Goal: Find specific page/section: Find specific page/section

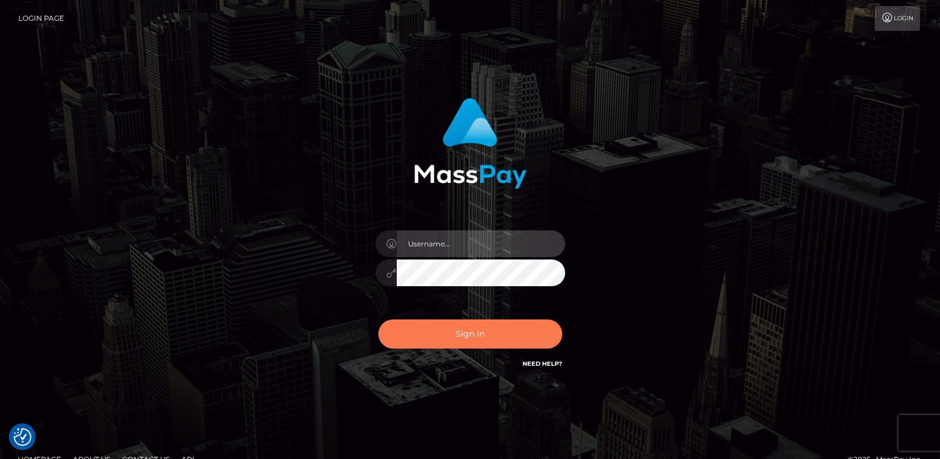
type input "ts2.es"
click at [443, 343] on button "Sign in" at bounding box center [471, 333] width 184 height 29
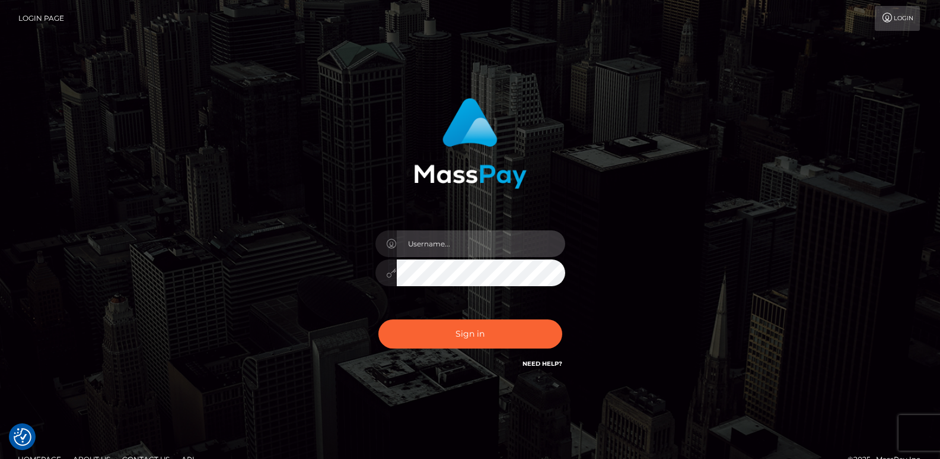
type input "ts2.es"
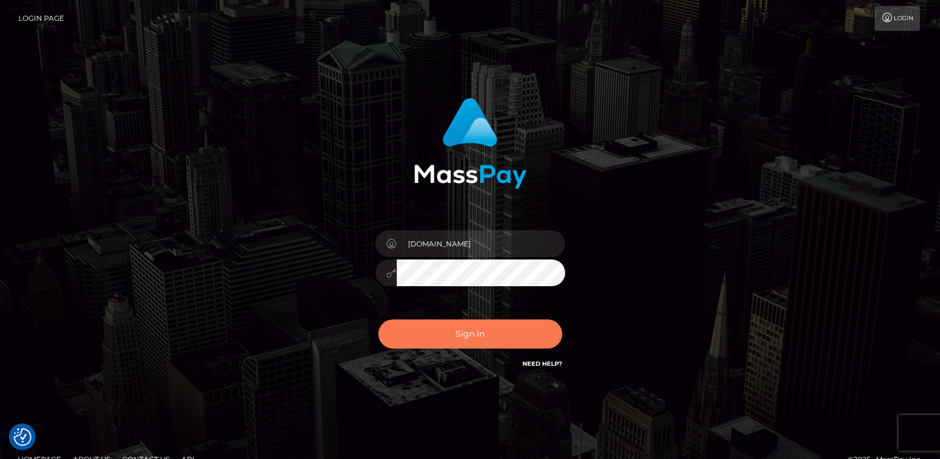
click at [443, 343] on button "Sign in" at bounding box center [471, 333] width 184 height 29
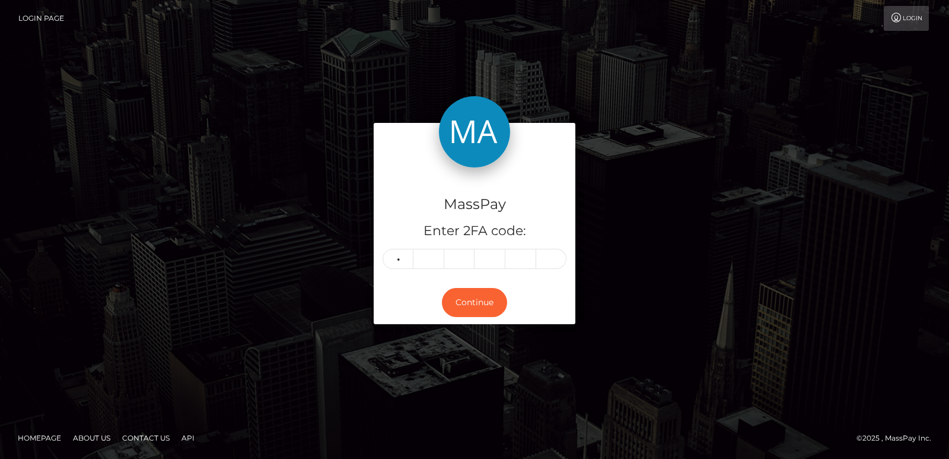
type input "6"
type input "5"
type input "7"
type input "0"
type input "4"
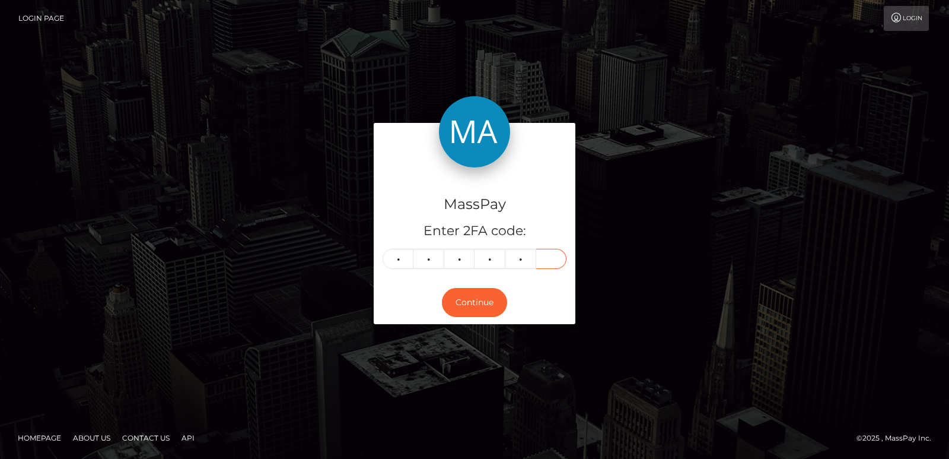
type input "9"
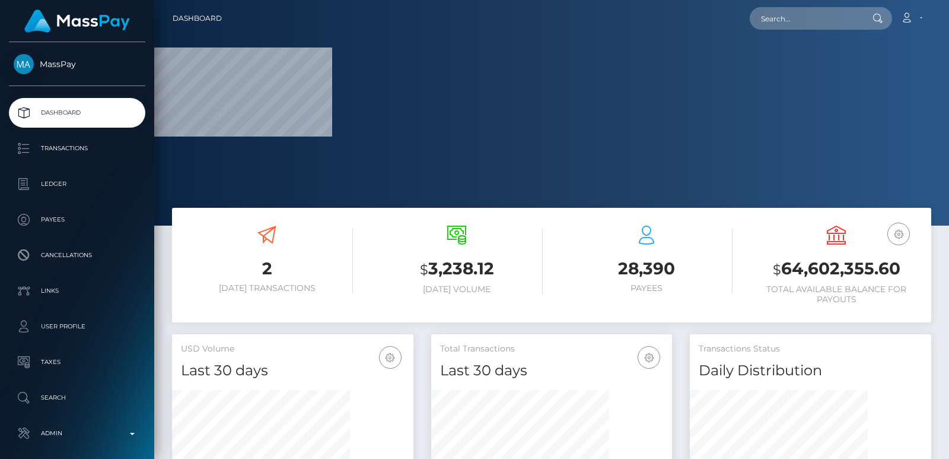
scroll to position [353, 241]
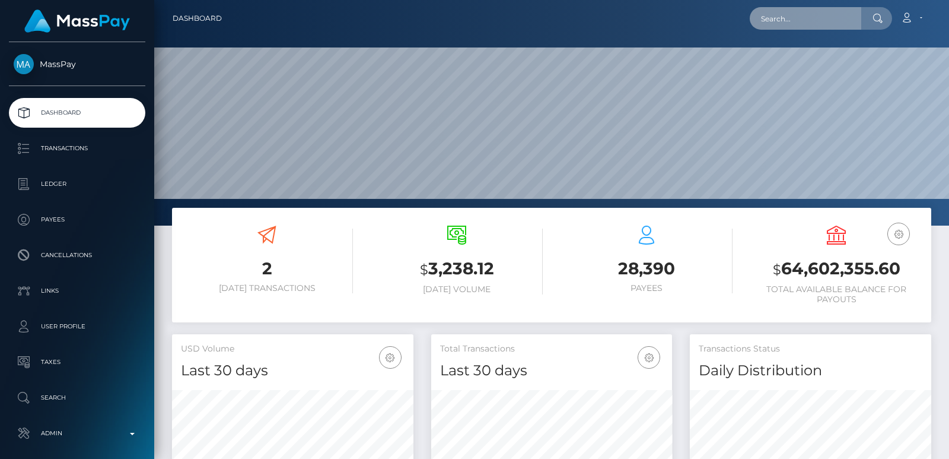
click at [767, 15] on input "text" at bounding box center [806, 18] width 112 height 23
paste input "lexiweston2007@gmail.com"
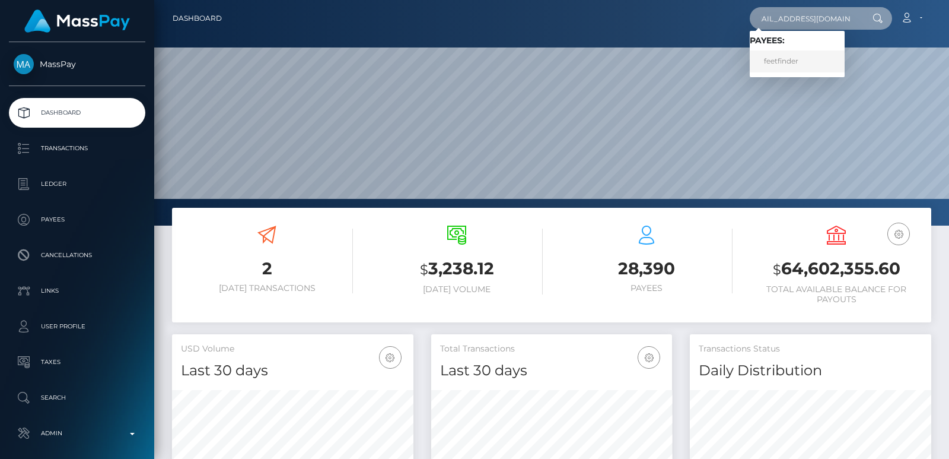
type input "lexiweston2007@gmail.com"
click at [782, 66] on link "feetfinder" at bounding box center [797, 61] width 95 height 22
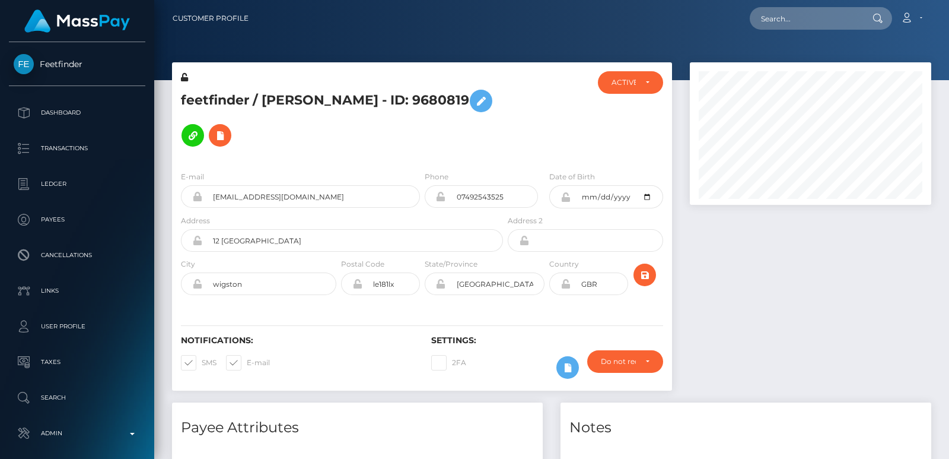
scroll to position [142, 241]
click at [765, 18] on input "text" at bounding box center [806, 18] width 112 height 23
paste input "lexiweston2007@gmail.com"
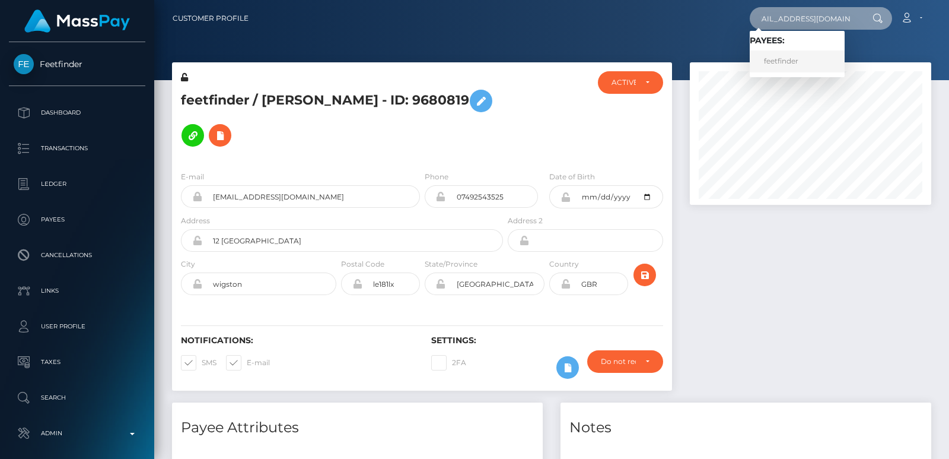
type input "lexiweston2007@gmail.com"
click at [780, 62] on link "feetfinder" at bounding box center [797, 61] width 95 height 22
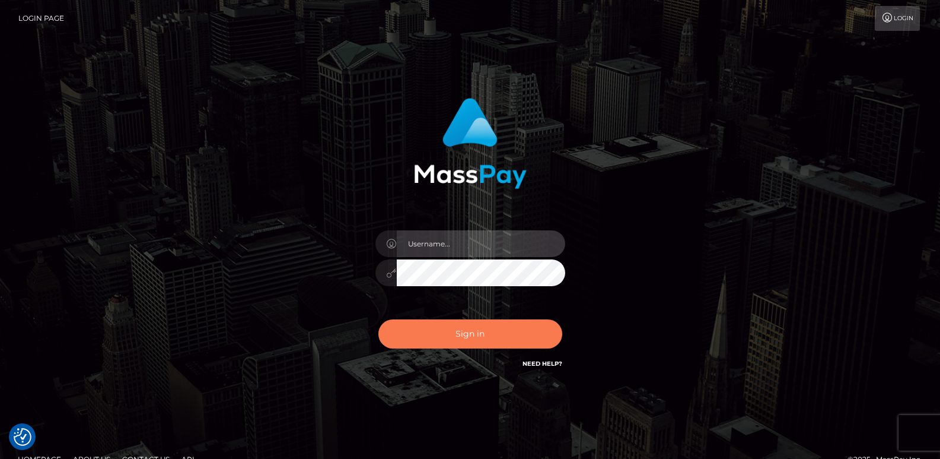
type input "[DOMAIN_NAME]"
click at [473, 334] on button "Sign in" at bounding box center [471, 333] width 184 height 29
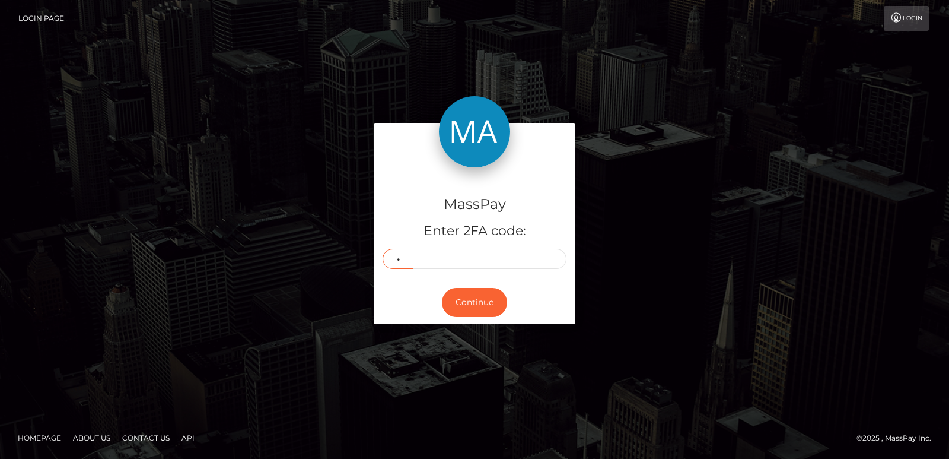
type input "8"
type input "6"
type input "1"
type input "8"
type input "6"
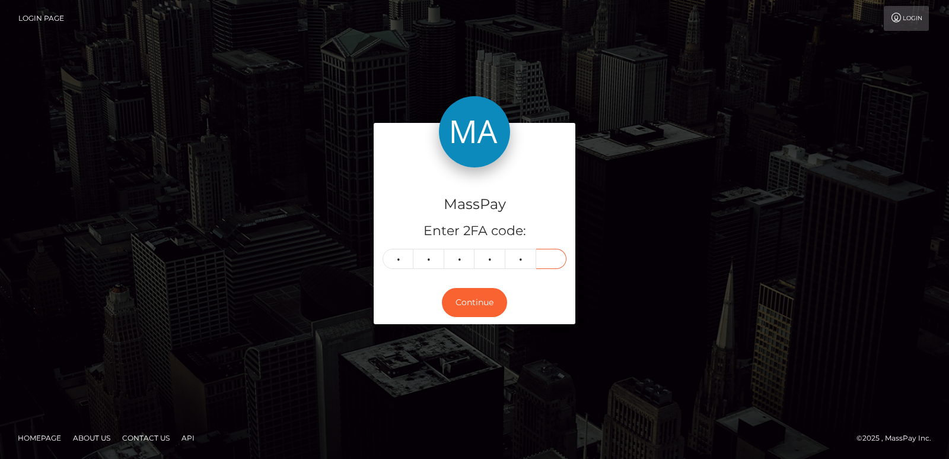
type input "7"
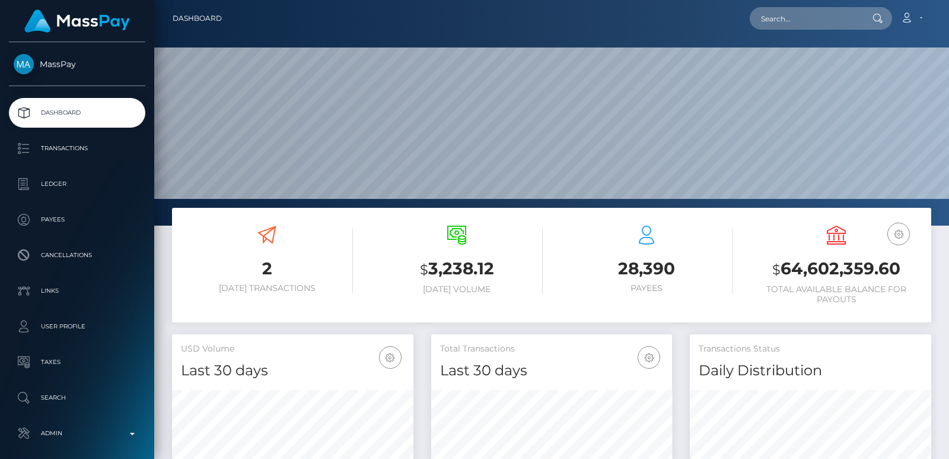
scroll to position [211, 241]
click at [767, 29] on input "text" at bounding box center [806, 18] width 112 height 23
paste input "[EMAIL_ADDRESS][DOMAIN_NAME]"
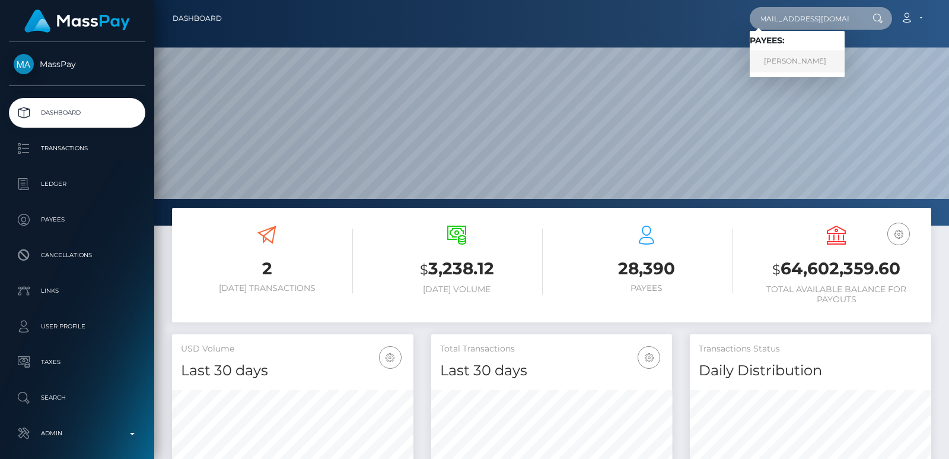
type input "[EMAIL_ADDRESS][DOMAIN_NAME]"
click at [785, 63] on link "[PERSON_NAME]" at bounding box center [797, 61] width 95 height 22
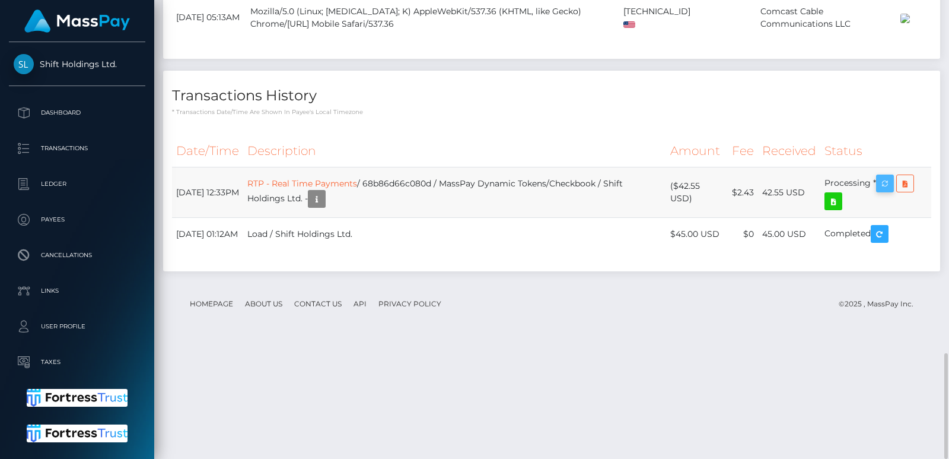
scroll to position [142, 241]
click at [892, 191] on icon "button" at bounding box center [885, 183] width 14 height 15
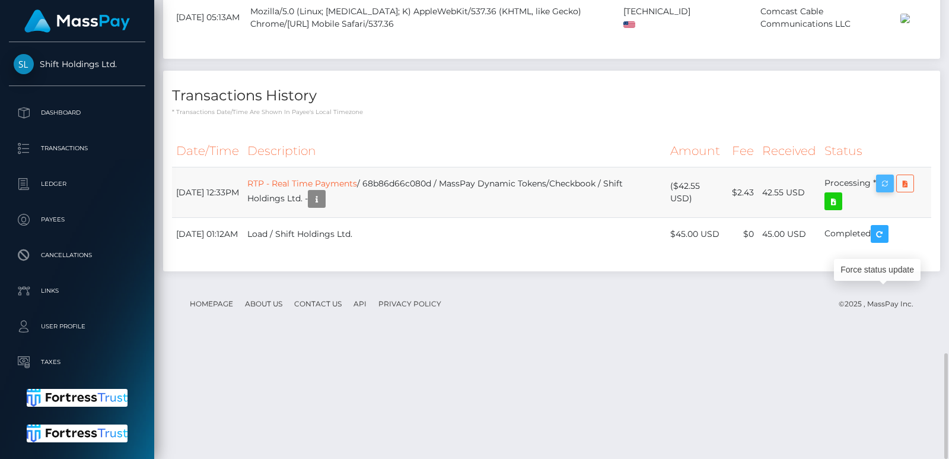
click at [892, 191] on icon "button" at bounding box center [885, 183] width 14 height 15
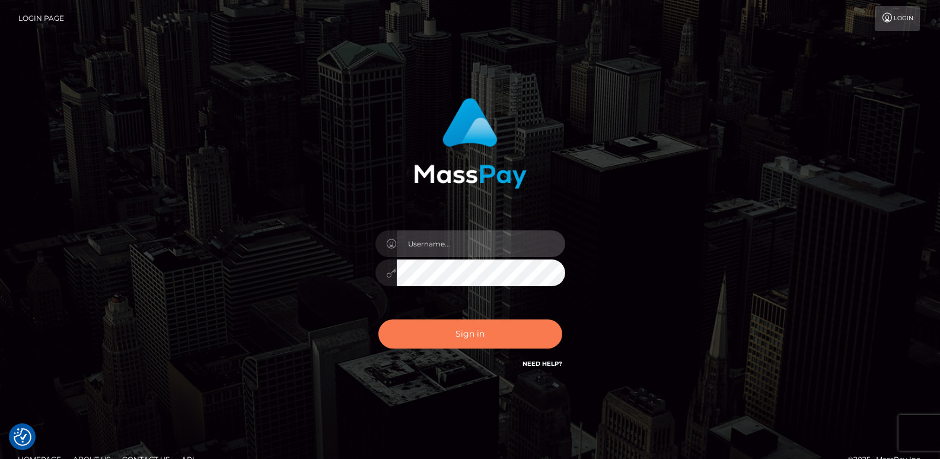
type input "[DOMAIN_NAME]"
click at [449, 341] on button "Sign in" at bounding box center [471, 333] width 184 height 29
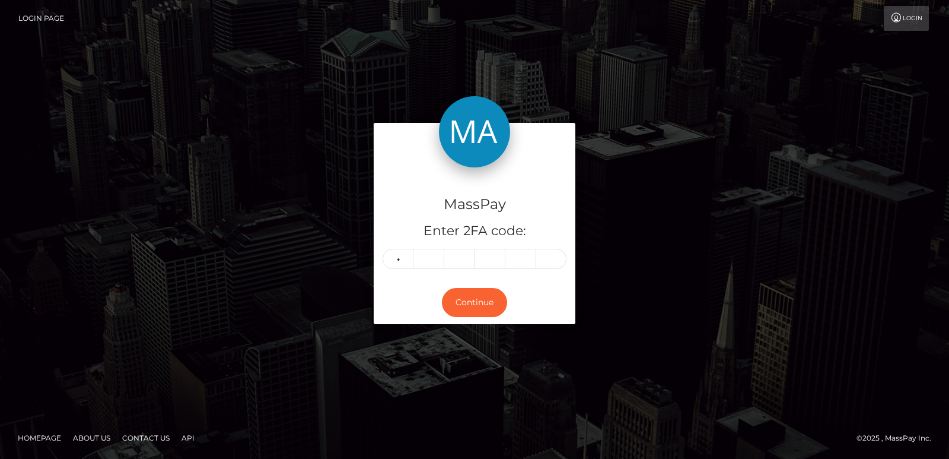
type input "2"
type input "6"
type input "8"
type input "1"
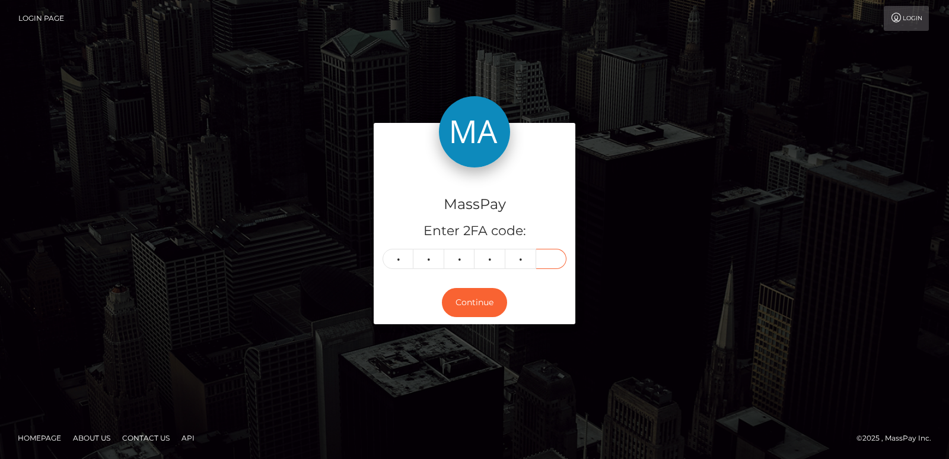
type input "7"
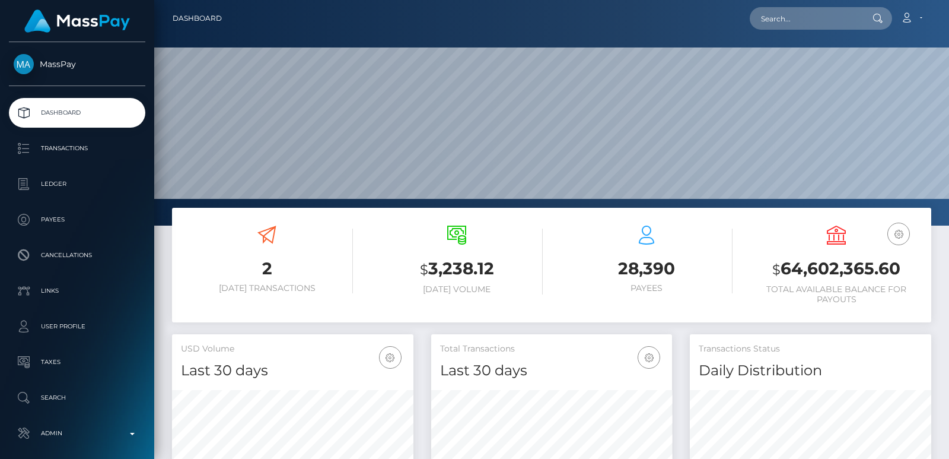
scroll to position [211, 241]
click at [778, 26] on input "text" at bounding box center [806, 18] width 112 height 23
paste input "[EMAIL_ADDRESS][DOMAIN_NAME]"
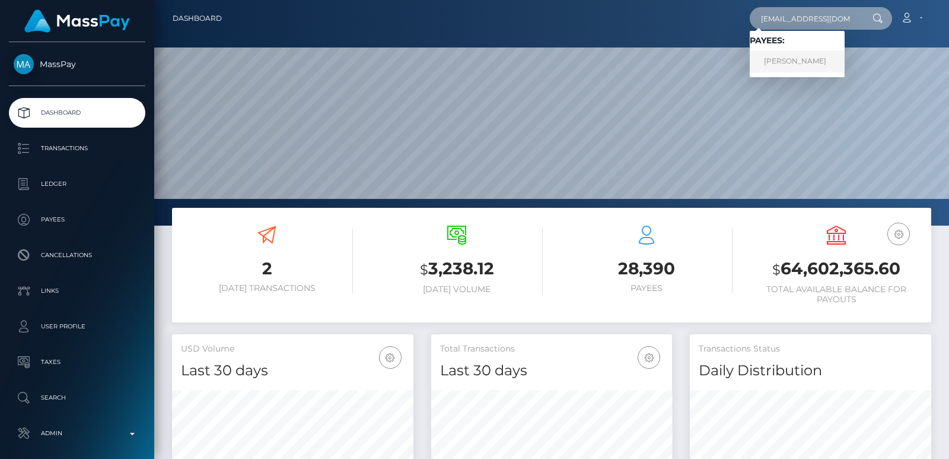
type input "[EMAIL_ADDRESS][DOMAIN_NAME]"
click at [810, 59] on link "[PERSON_NAME]" at bounding box center [797, 61] width 95 height 22
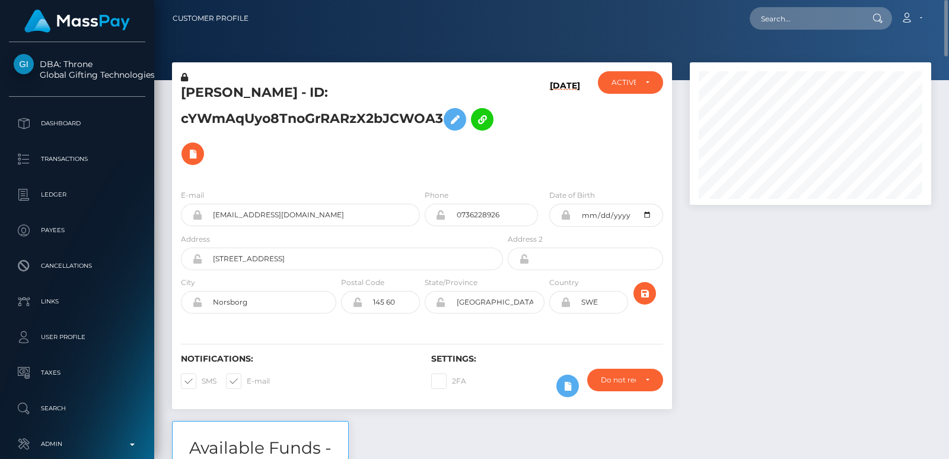
click at [195, 84] on h5 "AREZO ASGHAR - ID: cYWmAqUyo8TnoGrRARzX2bJCWOA3" at bounding box center [339, 127] width 316 height 87
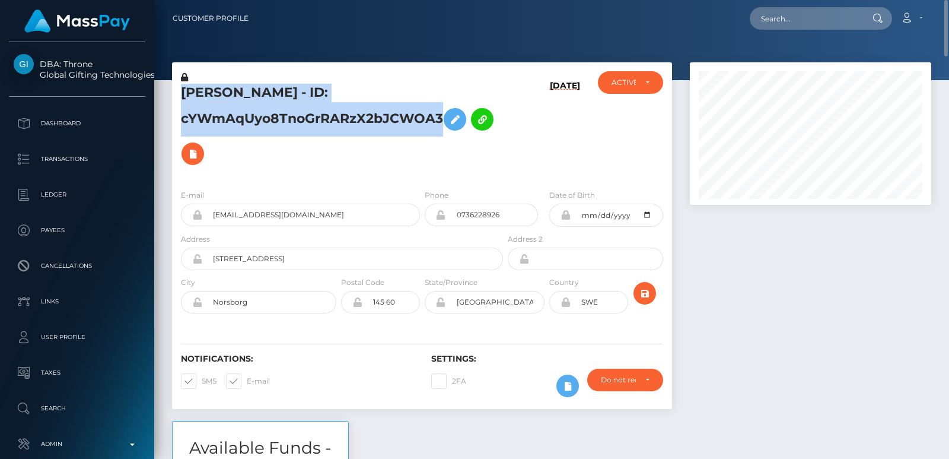
click at [195, 84] on h5 "AREZO ASGHAR - ID: cYWmAqUyo8TnoGrRARzX2bJCWOA3" at bounding box center [339, 127] width 316 height 87
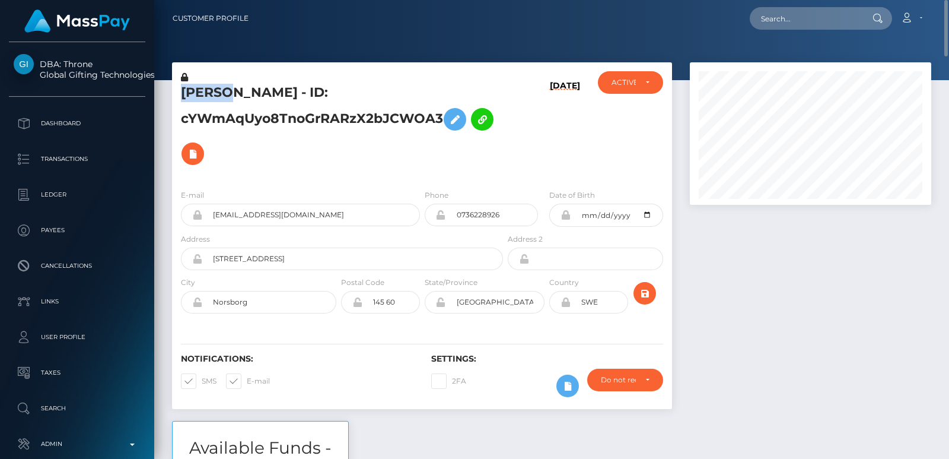
click at [195, 84] on h5 "AREZO ASGHAR - ID: cYWmAqUyo8TnoGrRARzX2bJCWOA3" at bounding box center [339, 127] width 316 height 87
click at [775, 20] on input "text" at bounding box center [806, 18] width 112 height 23
paste input "drzzymarrox@gmail.com"
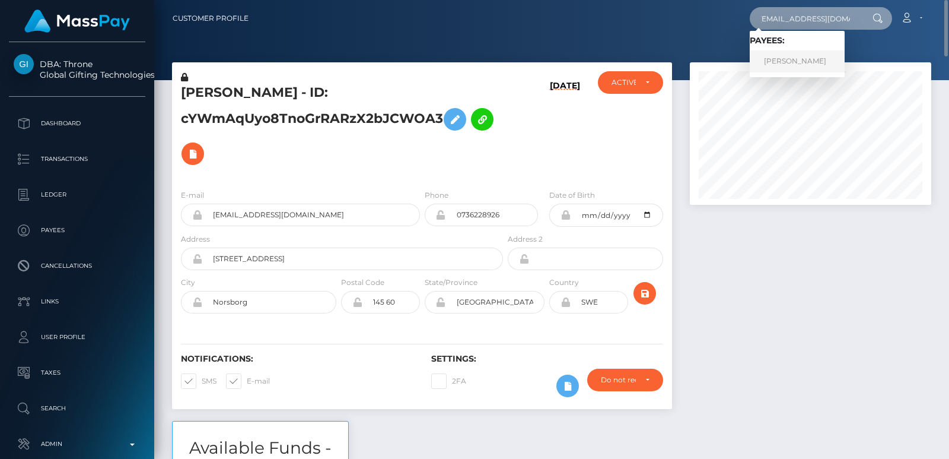
type input "drzzymarrox@gmail.com"
click at [810, 65] on link "MARWAN AAD ALI AL-QAYSI" at bounding box center [797, 61] width 95 height 22
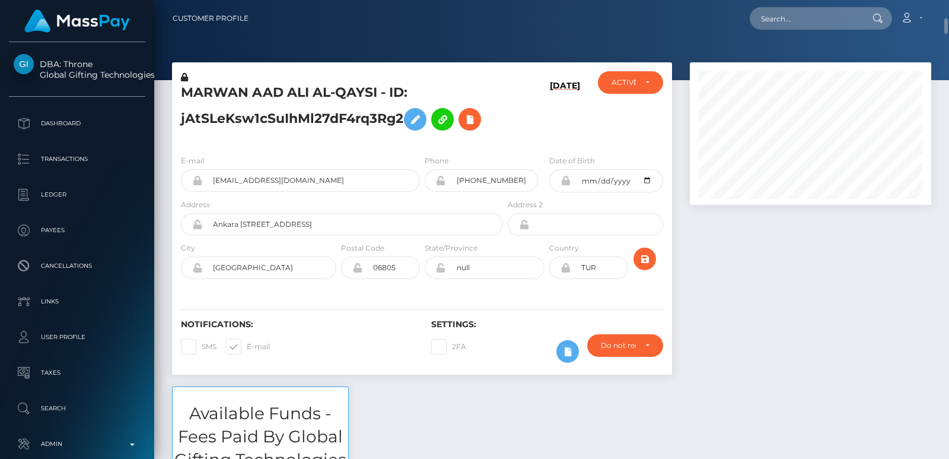
scroll to position [18, 0]
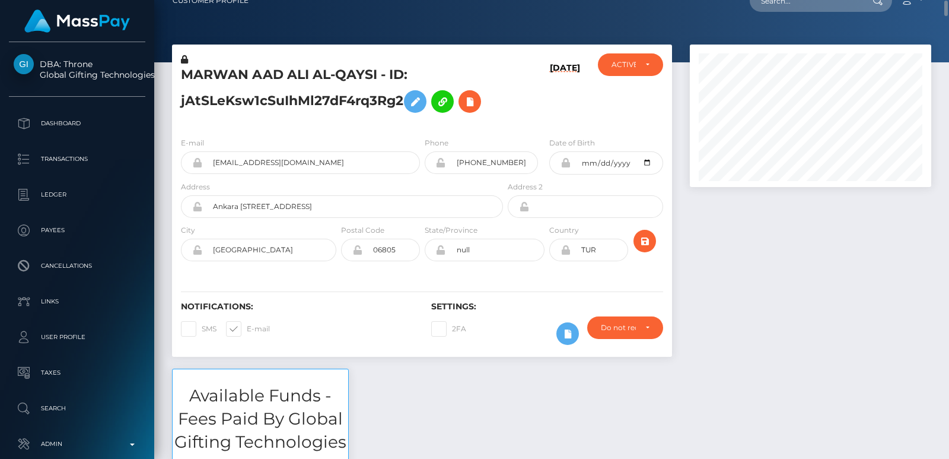
click at [222, 74] on h5 "MARWAN AAD ALI AL-QAYSI - ID: jAtSLeKsw1cSuIhMl27dF4rq3Rg2" at bounding box center [339, 92] width 316 height 53
copy h5 "MARWAN"
click at [764, 8] on input "text" at bounding box center [806, 0] width 112 height 23
paste input "[EMAIL_ADDRESS][DOMAIN_NAME]"
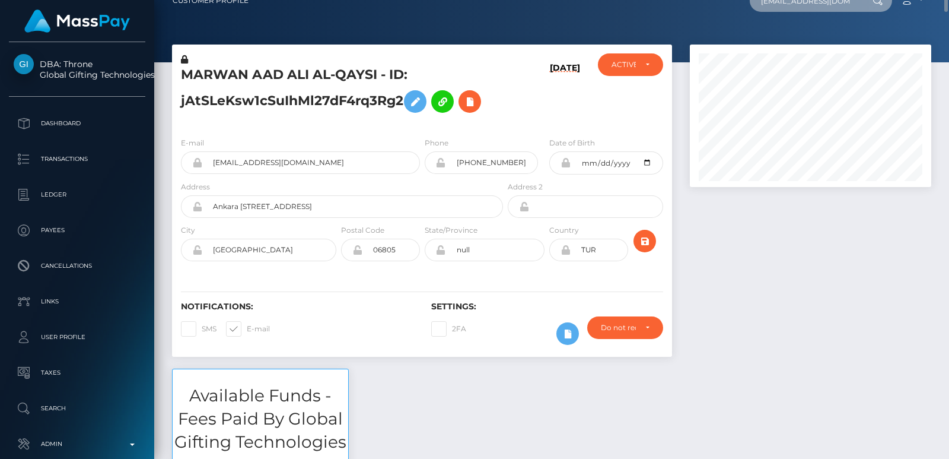
scroll to position [14, 0]
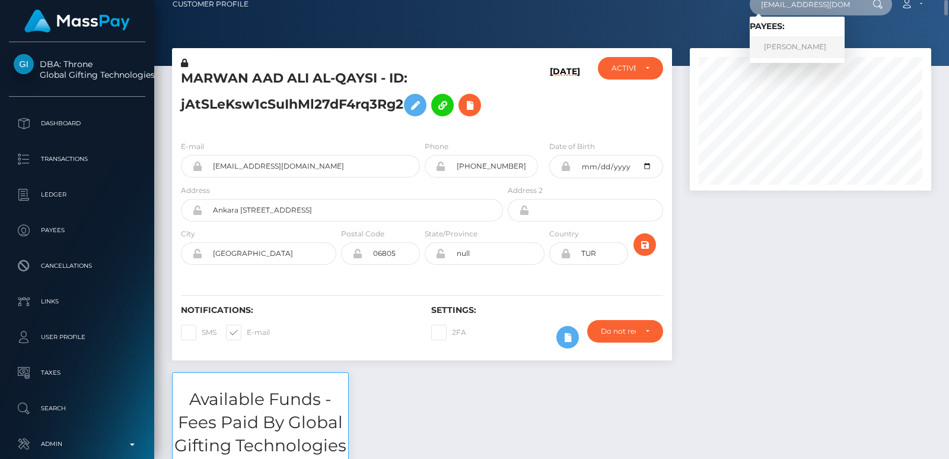
type input "[EMAIL_ADDRESS][DOMAIN_NAME]"
click at [779, 51] on link "[PERSON_NAME]" at bounding box center [797, 47] width 95 height 22
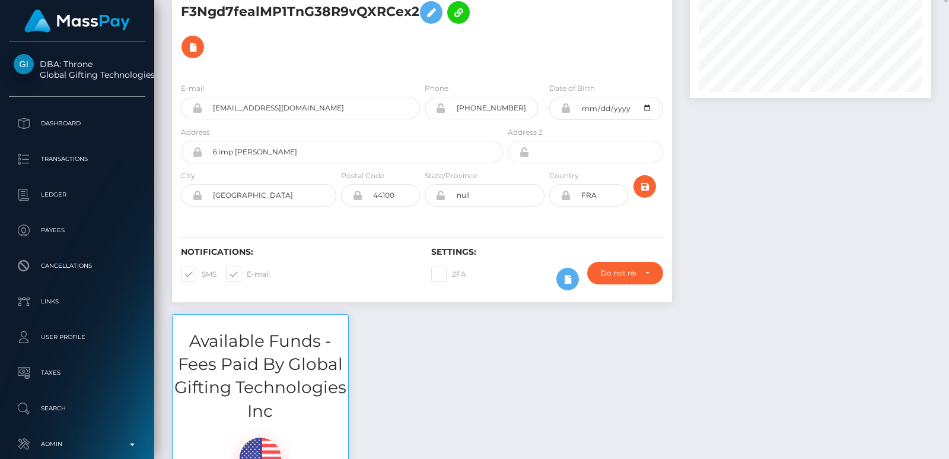
scroll to position [71, 0]
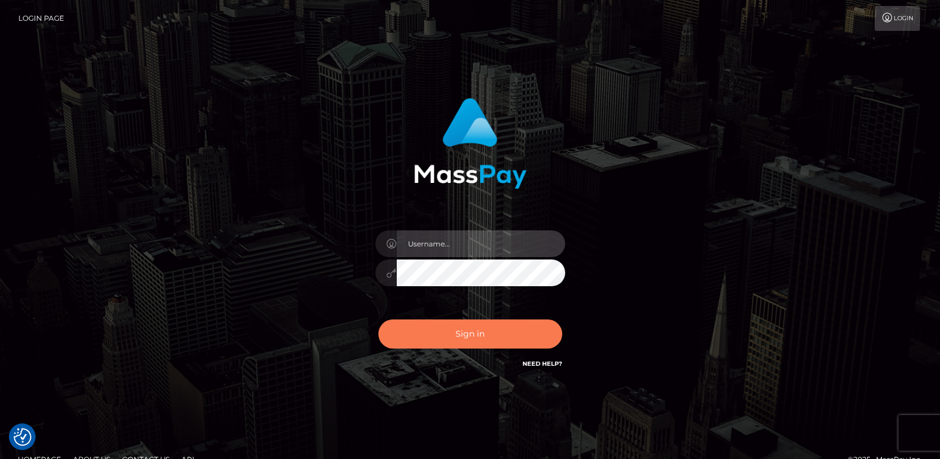
type input "ts2.es"
click at [435, 328] on button "Sign in" at bounding box center [471, 333] width 184 height 29
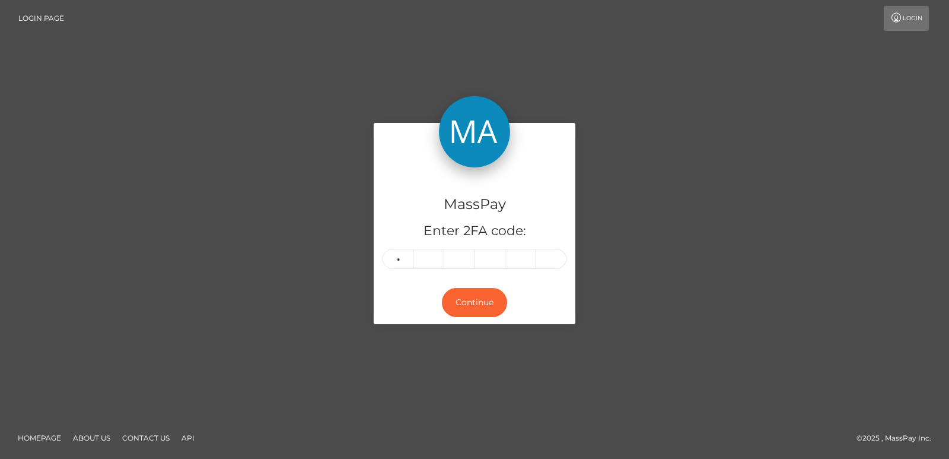
type input "4"
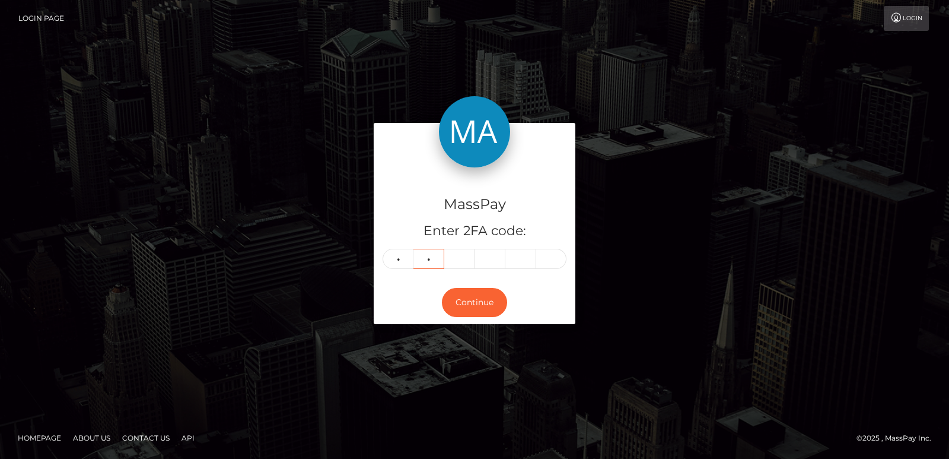
type input "1"
type input "0"
type input "7"
type input "0"
type input "3"
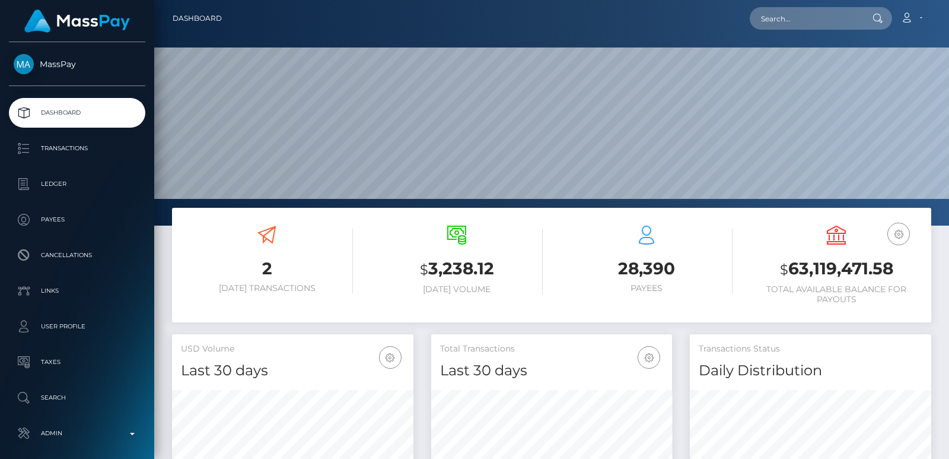
scroll to position [211, 241]
click at [772, 17] on input "text" at bounding box center [806, 18] width 112 height 23
paste input "kerabenjamin31@gmail.com"
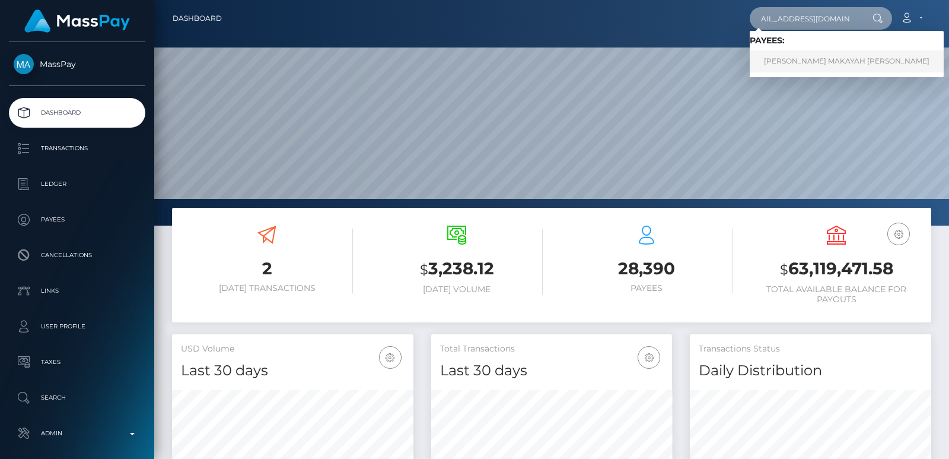
type input "kerabenjamin31@gmail.com"
click at [780, 59] on link "KERA MAKAYAH BENJAMIN" at bounding box center [847, 61] width 194 height 22
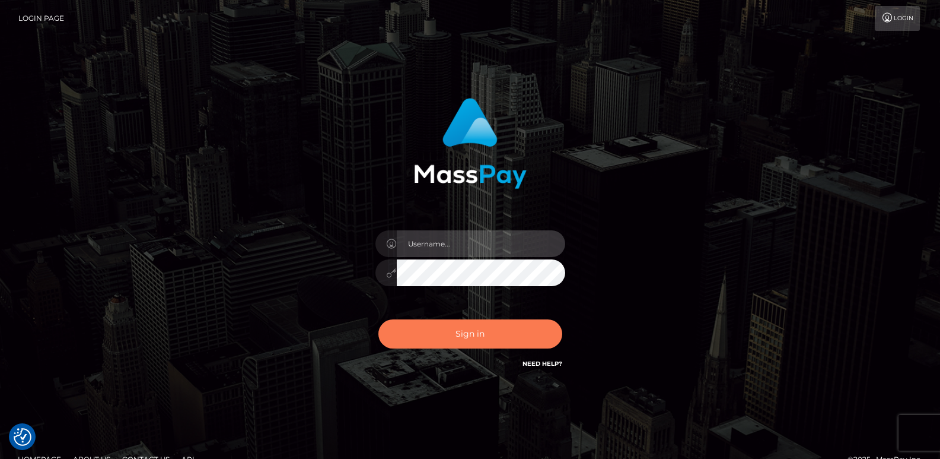
type input "[DOMAIN_NAME]"
click at [438, 326] on button "Sign in" at bounding box center [471, 333] width 184 height 29
type input "[DOMAIN_NAME]"
click at [438, 326] on button "Sign in" at bounding box center [471, 333] width 184 height 29
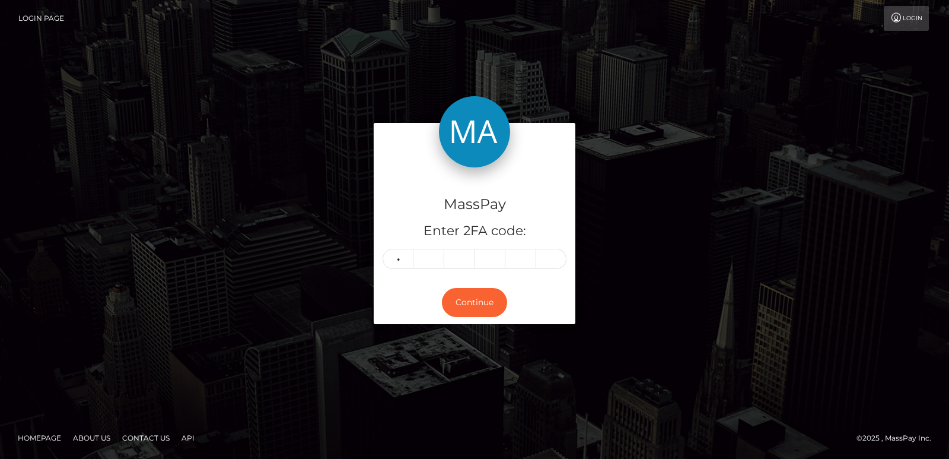
type input "3"
type input "0"
type input "5"
type input "9"
type input "4"
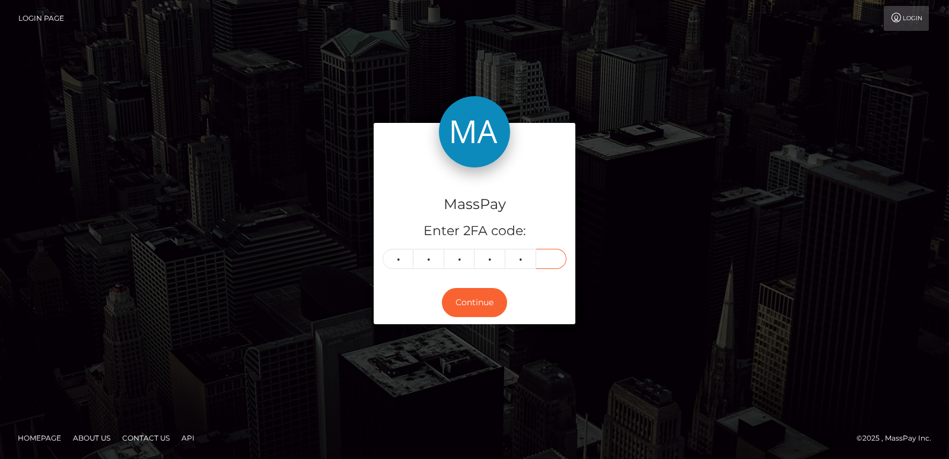
type input "3"
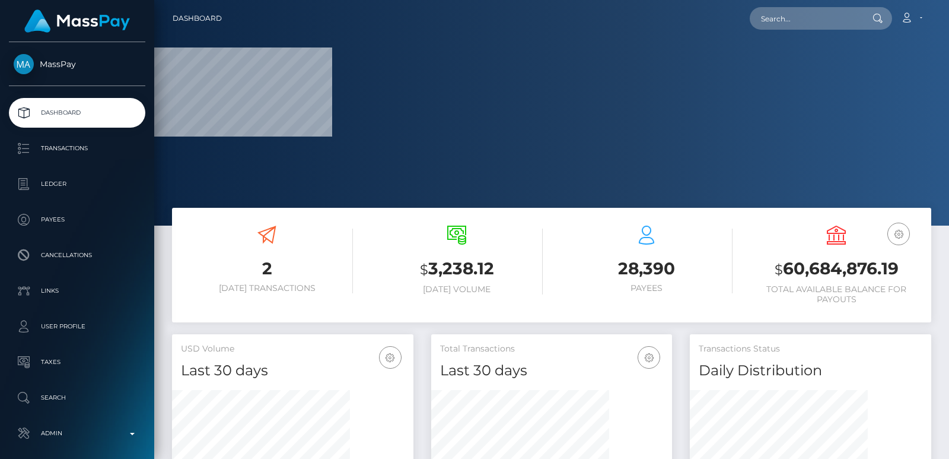
scroll to position [353, 241]
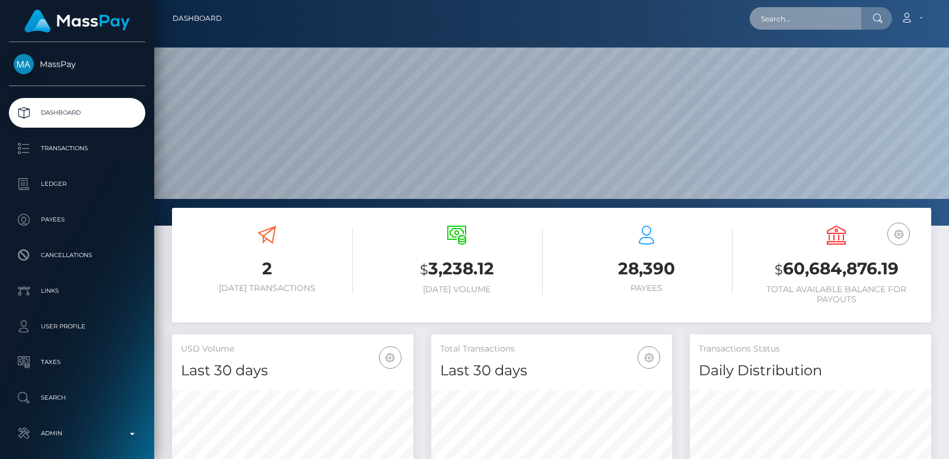
click at [784, 20] on input "text" at bounding box center [806, 18] width 112 height 23
paste input "[EMAIL_ADDRESS][DOMAIN_NAME]"
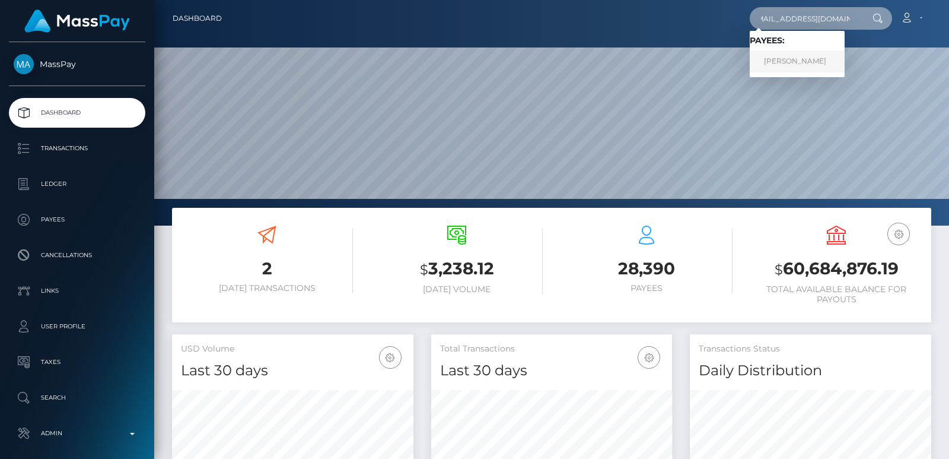
type input "creamyshow23@gmail.com"
click at [774, 63] on link "ARIUNNA DANIELLE FICKLIN" at bounding box center [797, 61] width 95 height 22
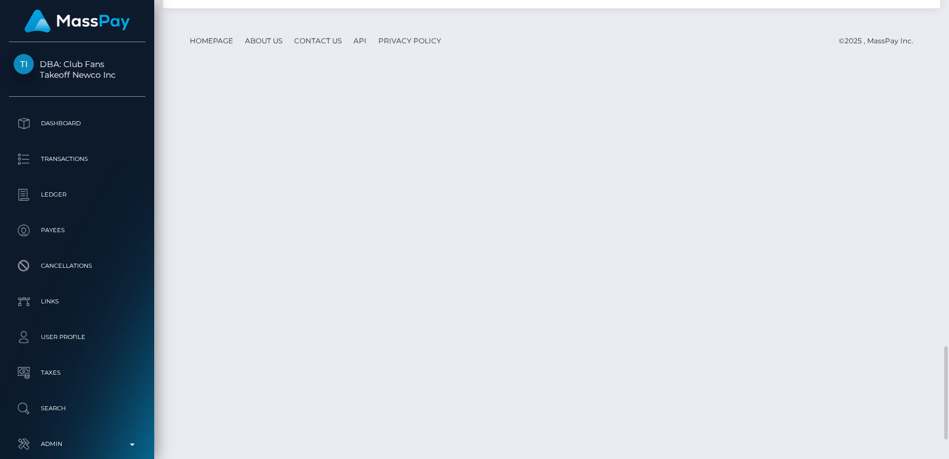
scroll to position [1786, 0]
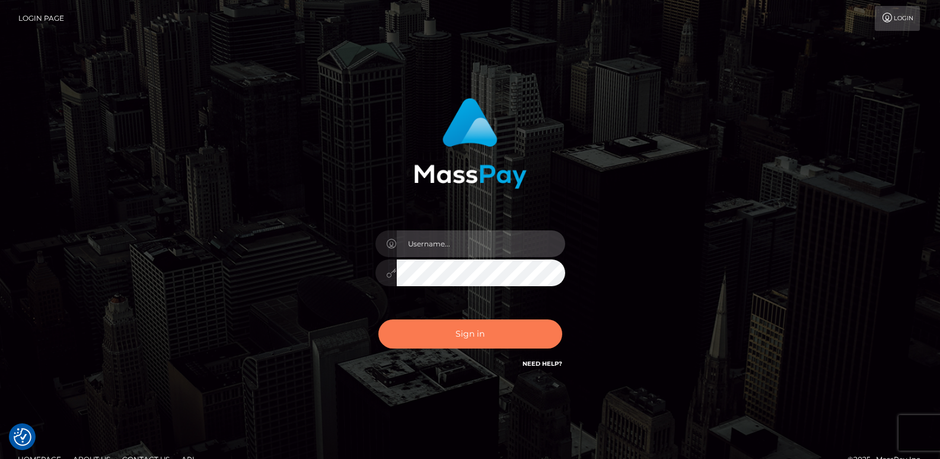
type input "[DOMAIN_NAME]"
click at [473, 329] on button "Sign in" at bounding box center [471, 333] width 184 height 29
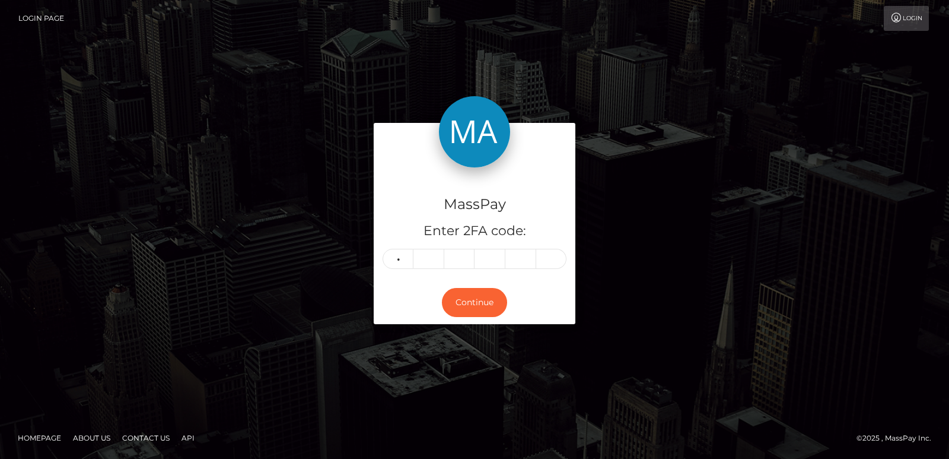
type input "8"
type input "4"
type input "8"
type input "5"
type input "7"
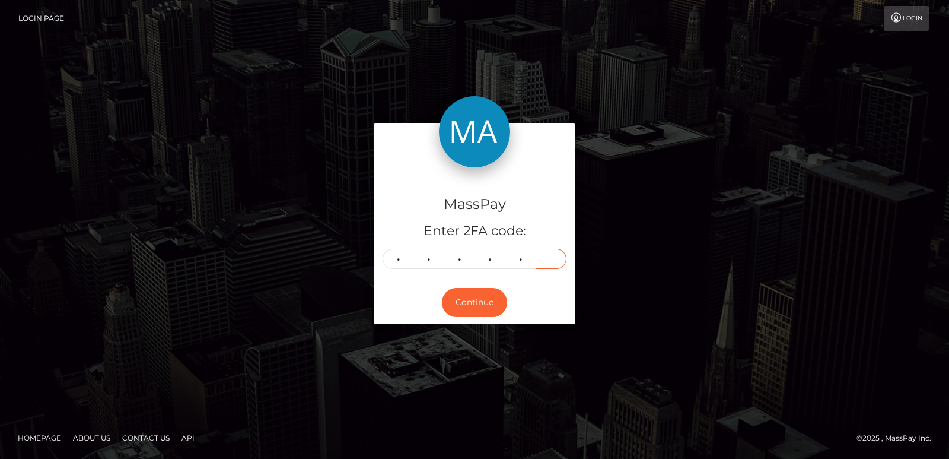
type input "9"
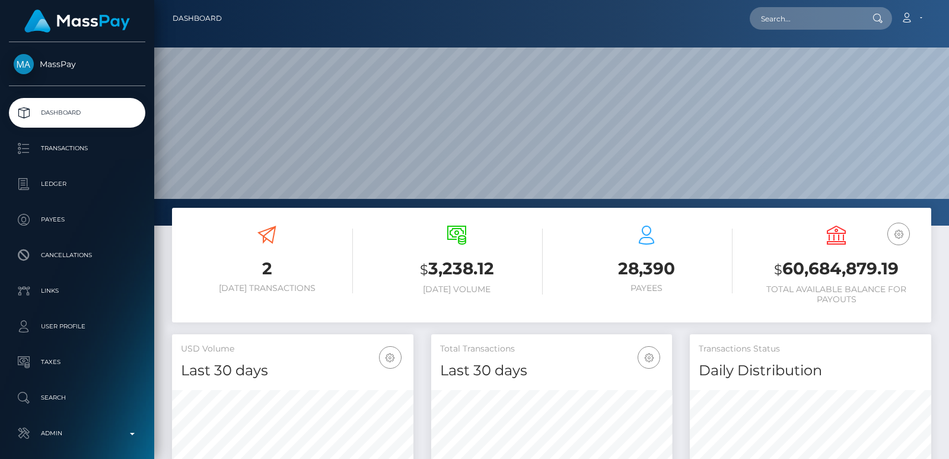
scroll to position [211, 241]
click at [787, 15] on input "text" at bounding box center [806, 18] width 112 height 23
paste input "sabbbbile.collab@gmail.com"
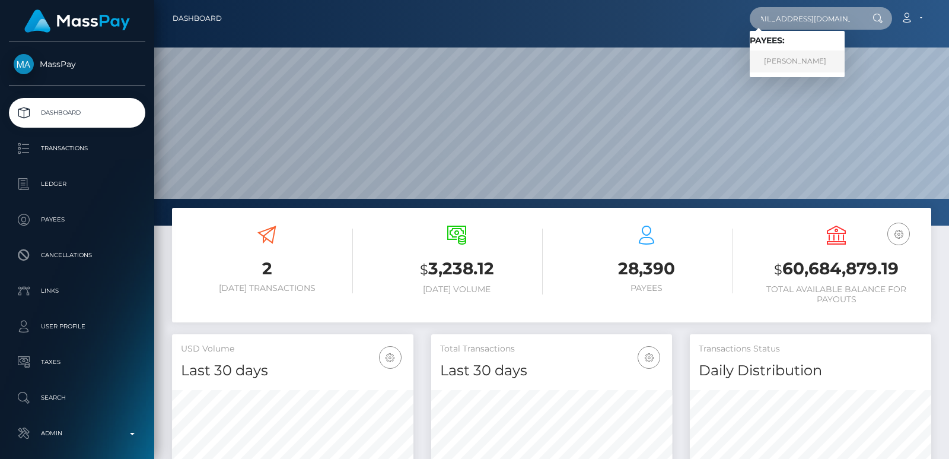
type input "sabbbbile.collab@gmail.com"
click at [800, 62] on link "SABRINA CHAIMA BAS" at bounding box center [797, 61] width 95 height 22
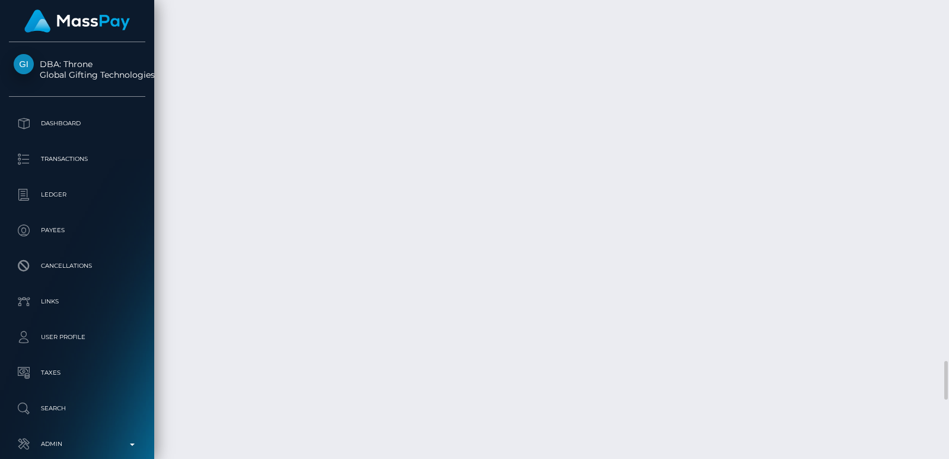
scroll to position [4361, 0]
click at [947, 30] on div at bounding box center [944, 229] width 9 height 459
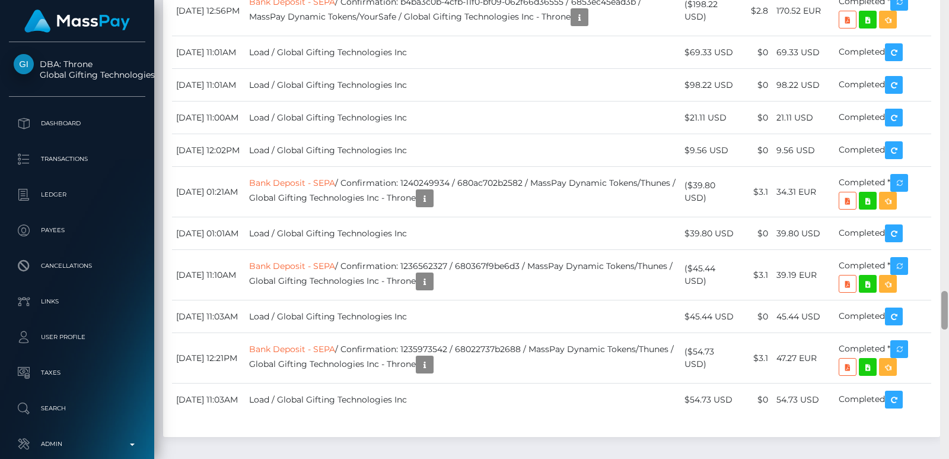
click at [947, 30] on div at bounding box center [944, 229] width 9 height 459
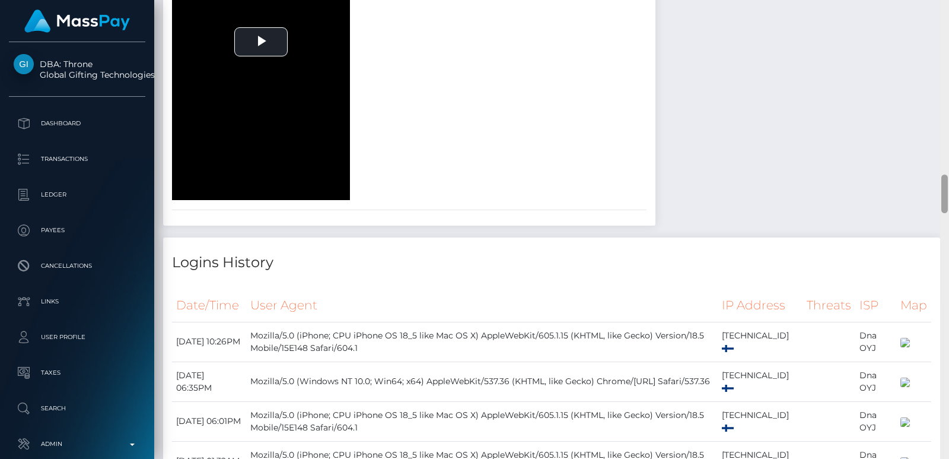
click at [947, 30] on div at bounding box center [944, 229] width 9 height 459
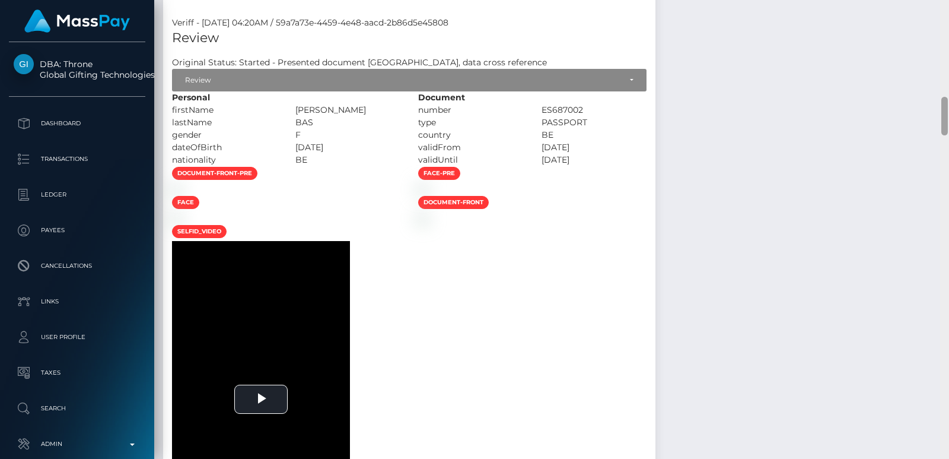
click at [947, 30] on div at bounding box center [944, 229] width 9 height 459
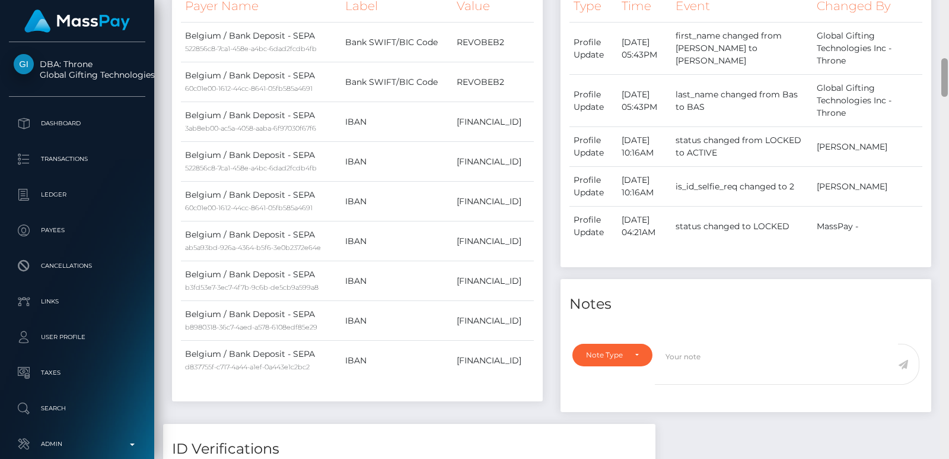
click at [947, 30] on div at bounding box center [944, 229] width 9 height 459
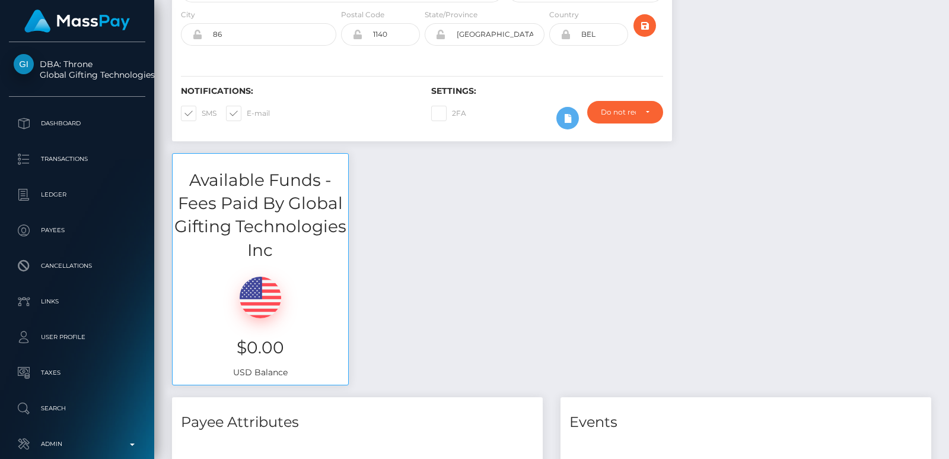
click at [947, 30] on div at bounding box center [945, 39] width 7 height 39
click at [946, 9] on div "Customer Profile Loading... Loading..." at bounding box center [551, 229] width 795 height 459
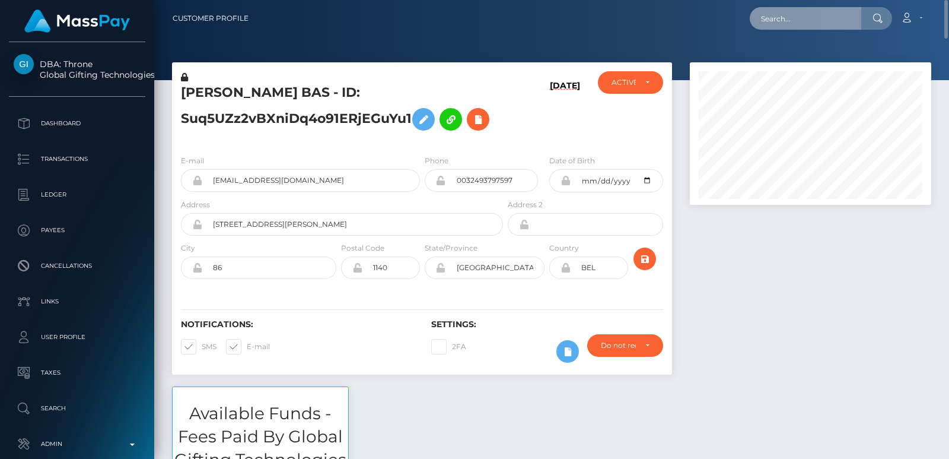
click at [812, 21] on input "text" at bounding box center [806, 18] width 112 height 23
paste input "[EMAIL_ADDRESS][DOMAIN_NAME]"
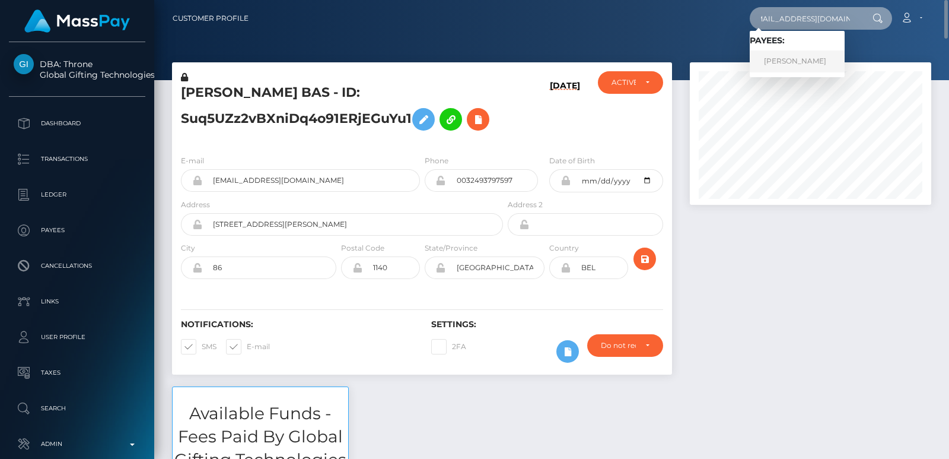
type input "[EMAIL_ADDRESS][DOMAIN_NAME]"
click at [807, 58] on link "Mariia Ivanivna Timchenko" at bounding box center [797, 61] width 95 height 22
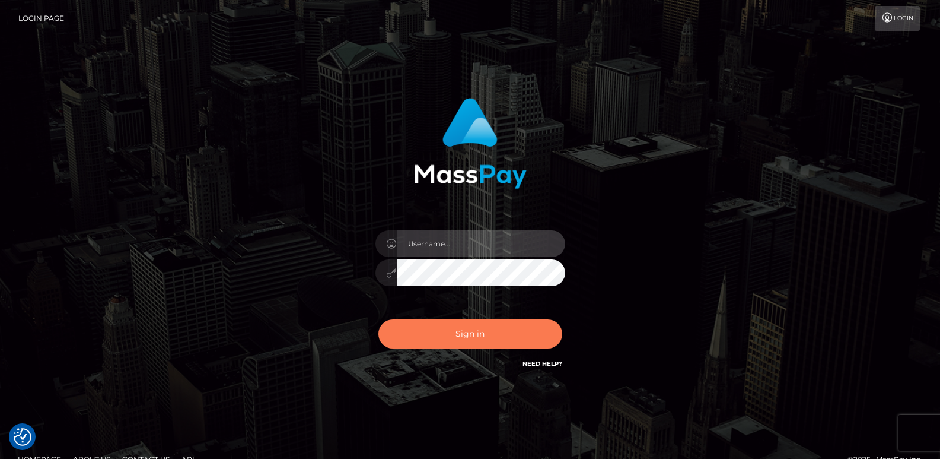
type input "ts2.es"
click at [446, 330] on button "Sign in" at bounding box center [471, 333] width 184 height 29
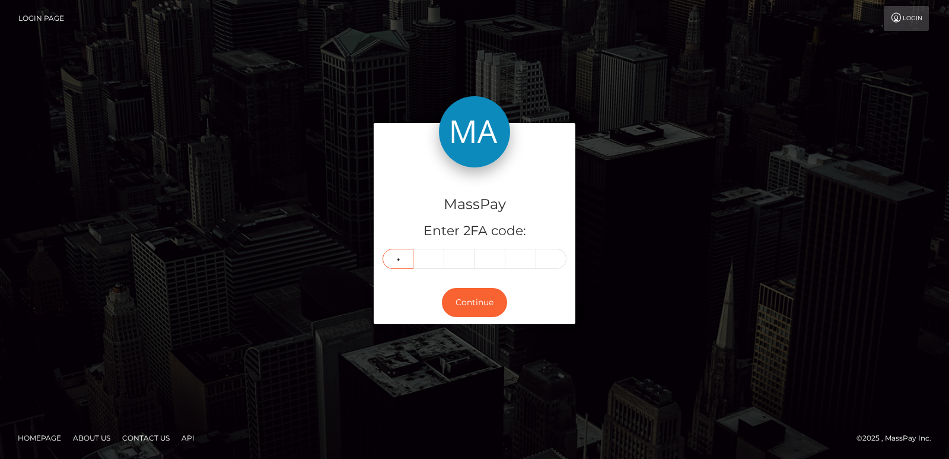
type input "0"
type input "5"
type input "4"
type input "8"
type input "5"
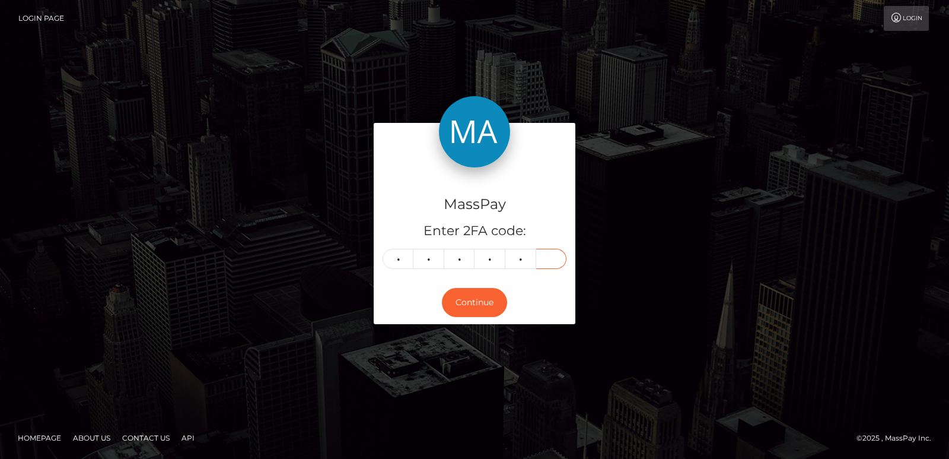
type input "6"
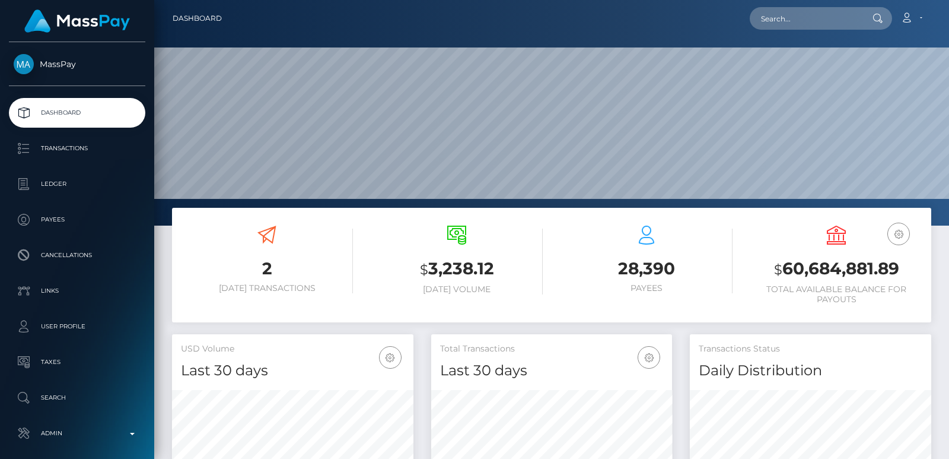
scroll to position [211, 241]
click at [788, 21] on input "text" at bounding box center [806, 18] width 112 height 23
paste input "[EMAIL_ADDRESS][DOMAIN_NAME]"
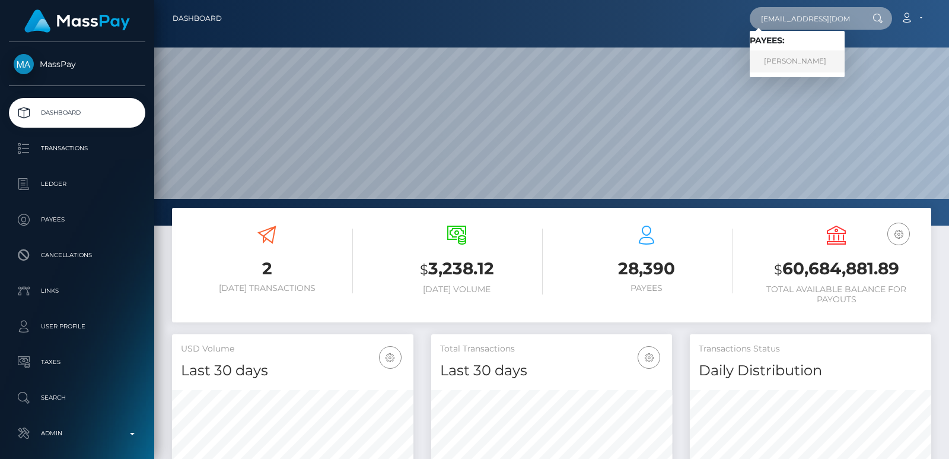
type input "eisenko857@gmail.com"
click at [785, 60] on link "KATSIARYNA BUDNIK" at bounding box center [797, 61] width 95 height 22
